Goal: Transaction & Acquisition: Purchase product/service

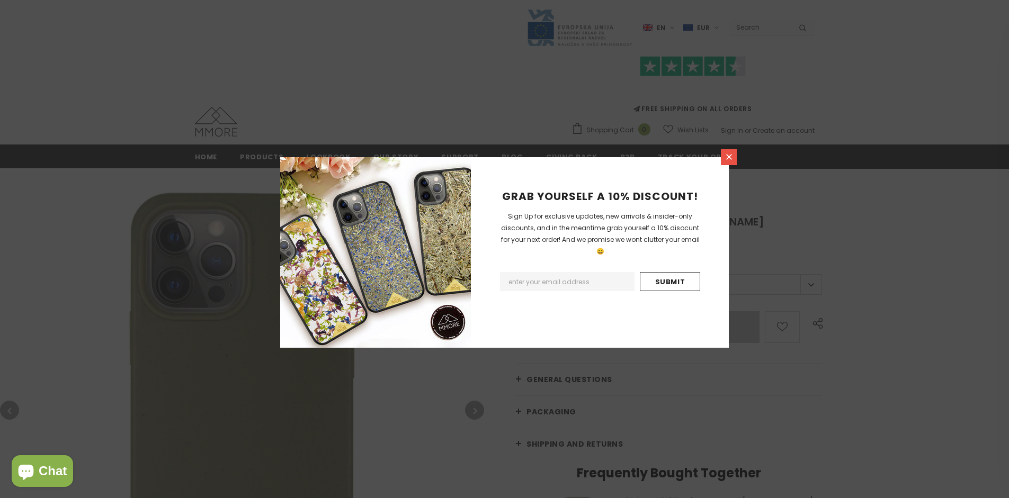
click at [729, 157] on icon at bounding box center [729, 157] width 6 height 6
